Goal: Task Accomplishment & Management: Manage account settings

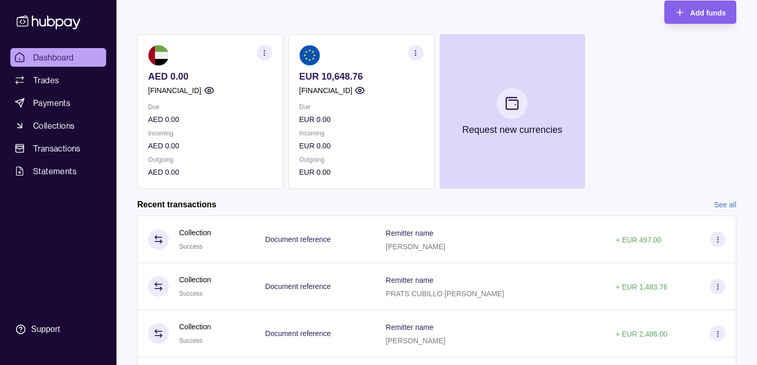
scroll to position [122, 0]
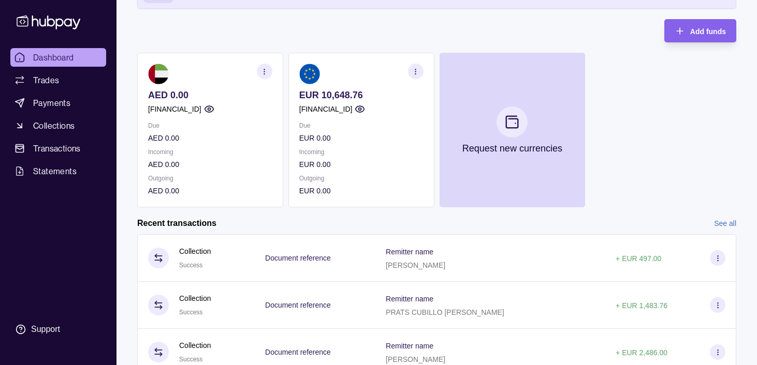
scroll to position [89, 0]
